Goal: Task Accomplishment & Management: Manage account settings

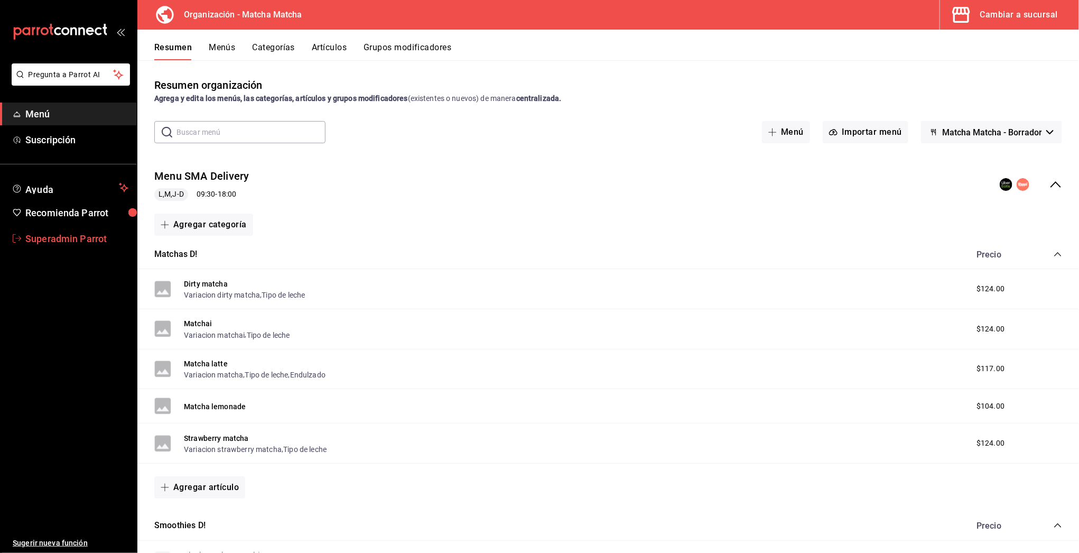
click at [54, 234] on span "Superadmin Parrot" at bounding box center [76, 238] width 103 height 14
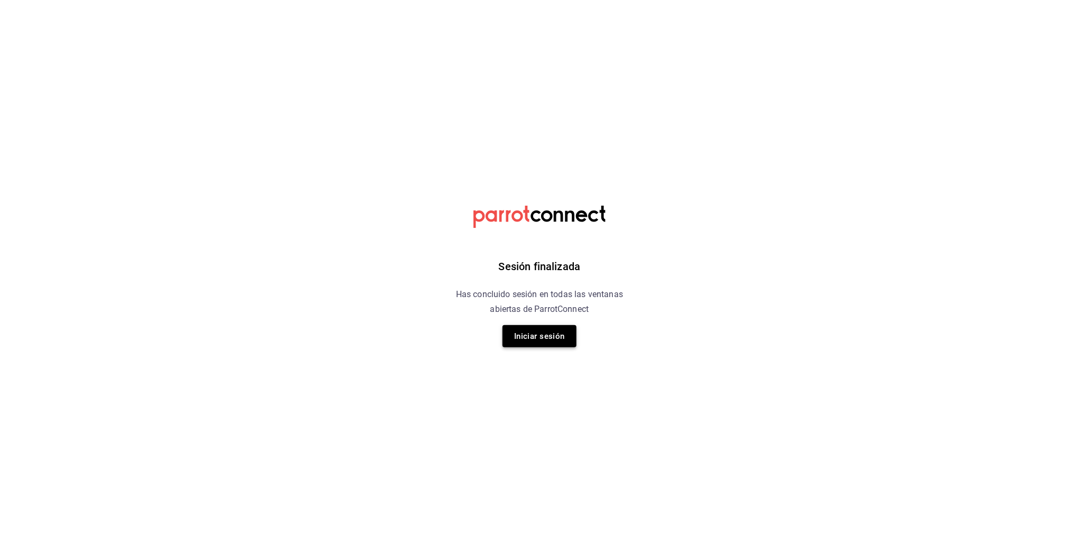
click at [528, 341] on button "Iniciar sesión" at bounding box center [540, 336] width 74 height 22
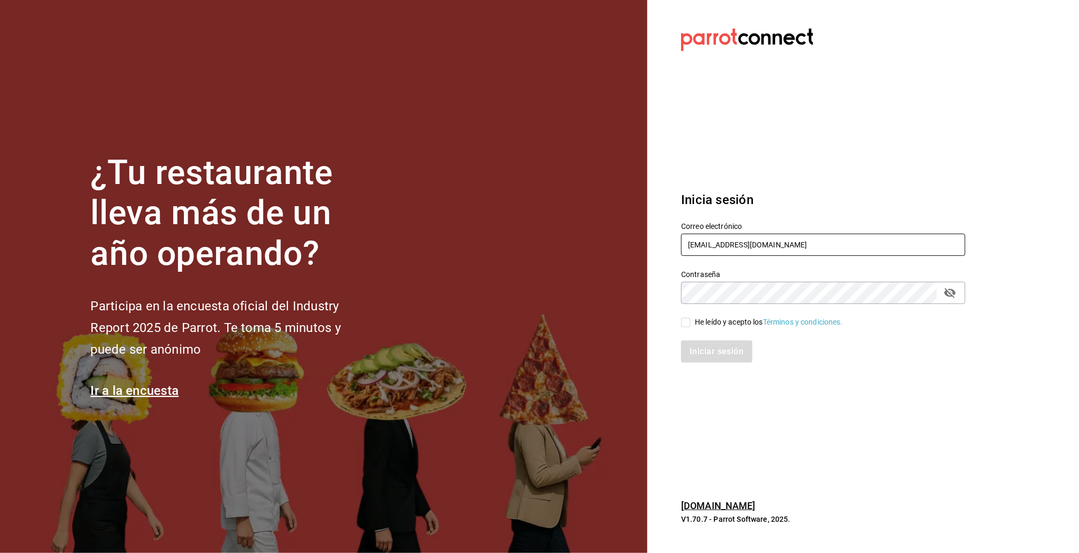
click at [714, 239] on input "[EMAIL_ADDRESS][DOMAIN_NAME]" at bounding box center [823, 245] width 284 height 22
type input "g"
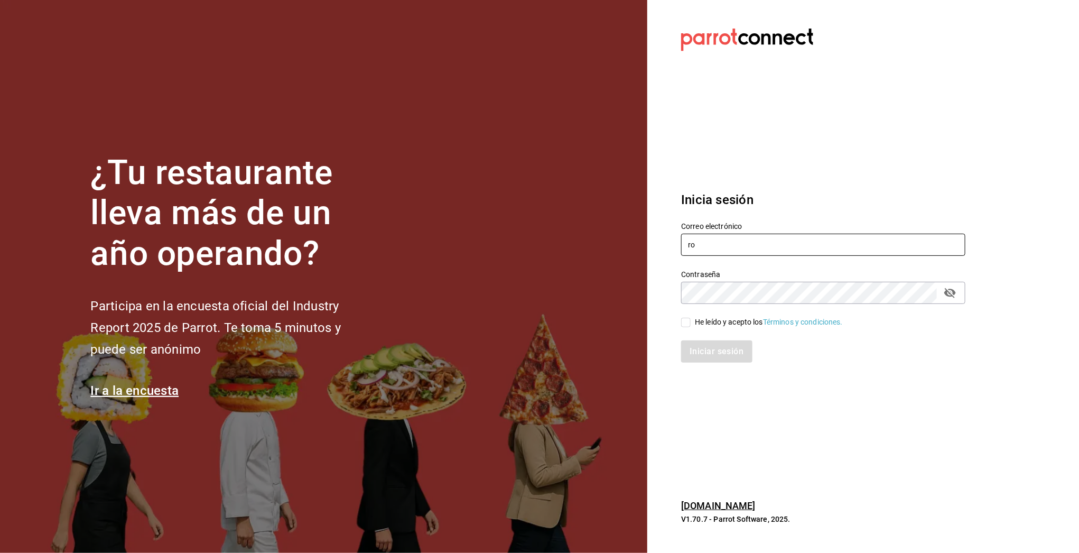
type input "r"
type input "g"
paste input "[EMAIL_ADDRESS][DOMAIN_NAME]"
type input "[EMAIL_ADDRESS][DOMAIN_NAME]"
click at [727, 321] on div "He leído y acepto los Términos y condiciones." at bounding box center [769, 322] width 148 height 11
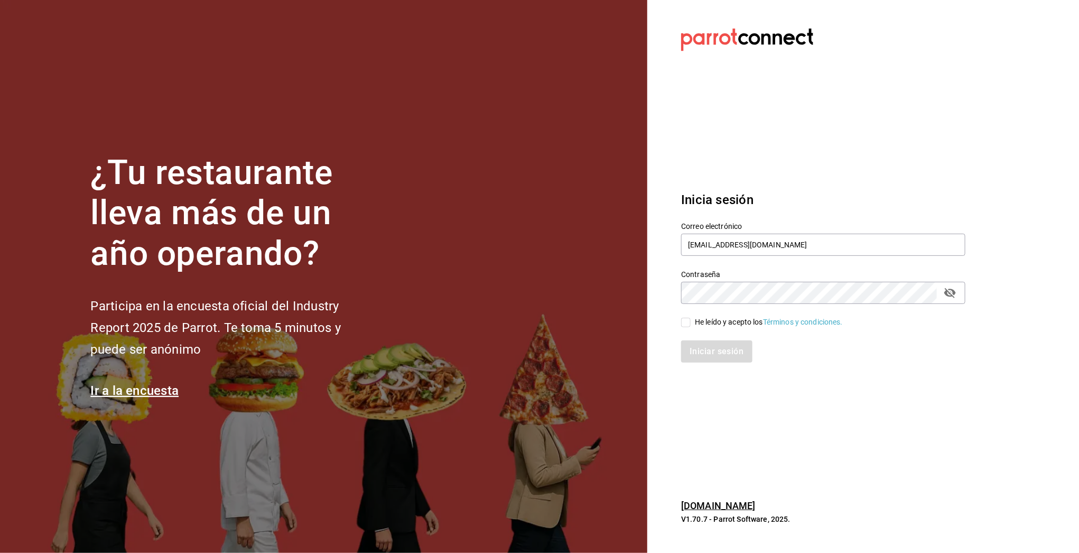
click at [691, 321] on input "He leído y acepto los Términos y condiciones." at bounding box center [686, 323] width 10 height 10
checkbox input "true"
click at [717, 351] on button "Iniciar sesión" at bounding box center [717, 351] width 72 height 22
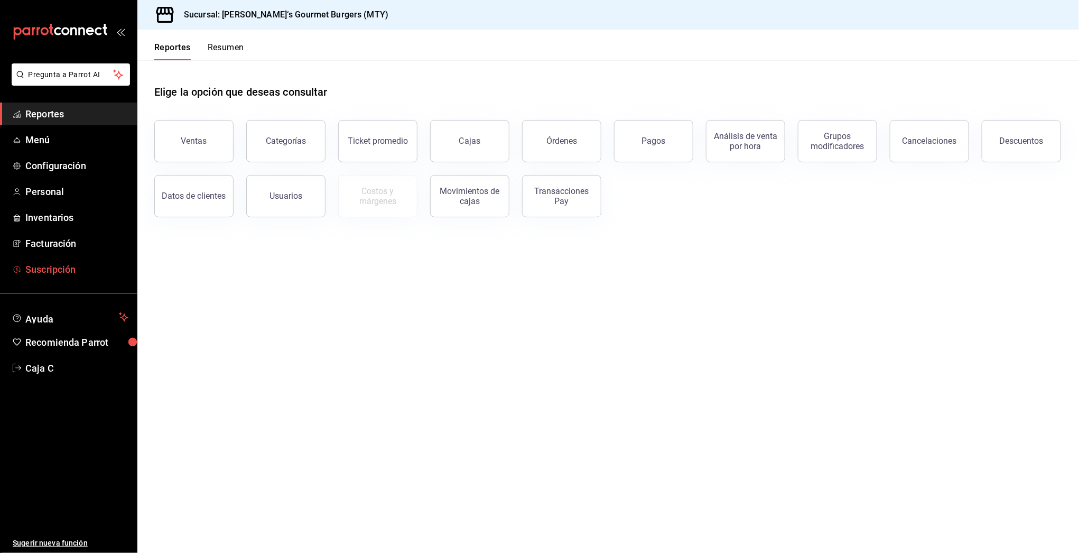
click at [76, 275] on span "Suscripción" at bounding box center [76, 269] width 103 height 14
